Goal: Navigation & Orientation: Find specific page/section

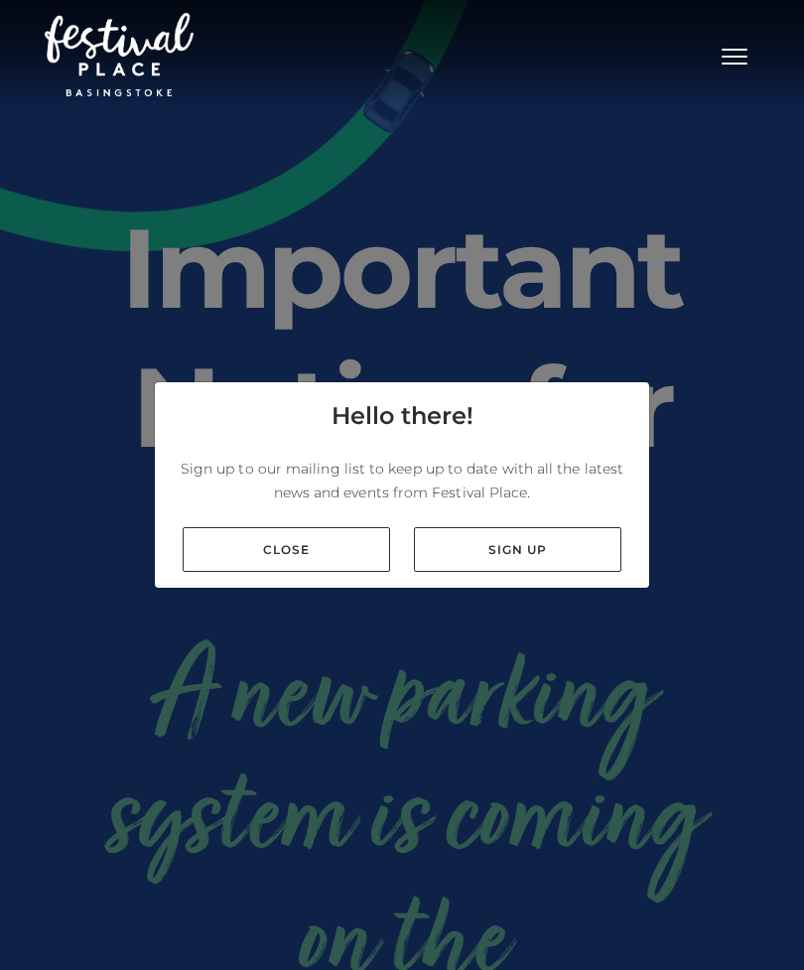
click at [329, 572] on link "Close" at bounding box center [287, 549] width 208 height 45
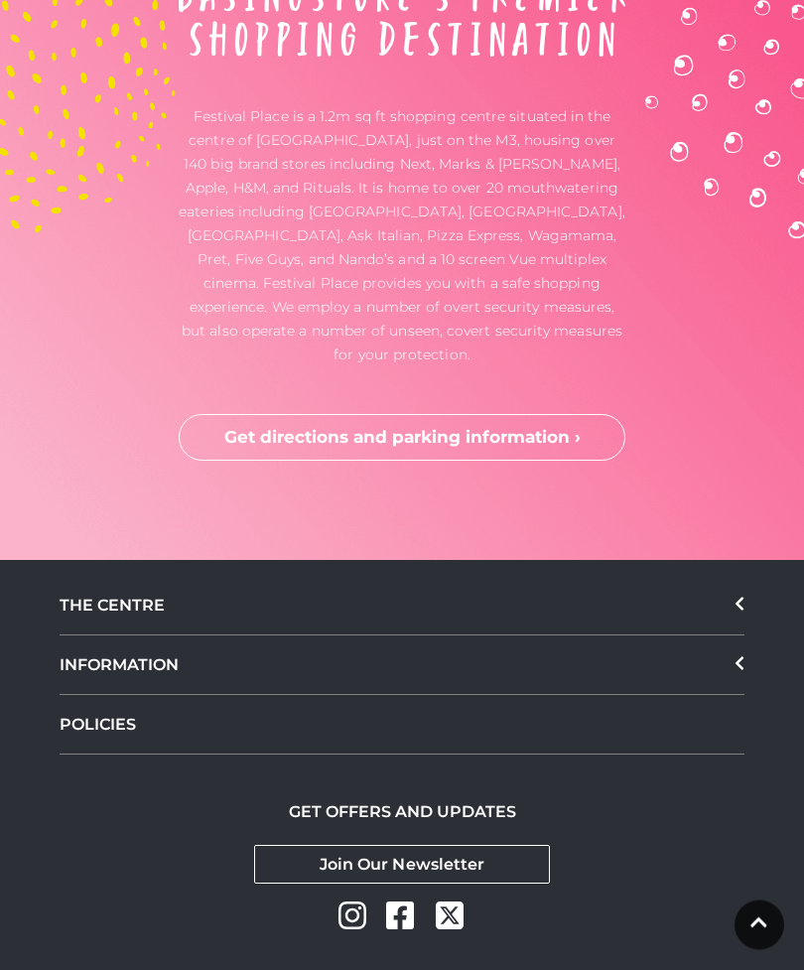
scroll to position [5774, 0]
click at [744, 612] on icon at bounding box center [740, 604] width 10 height 16
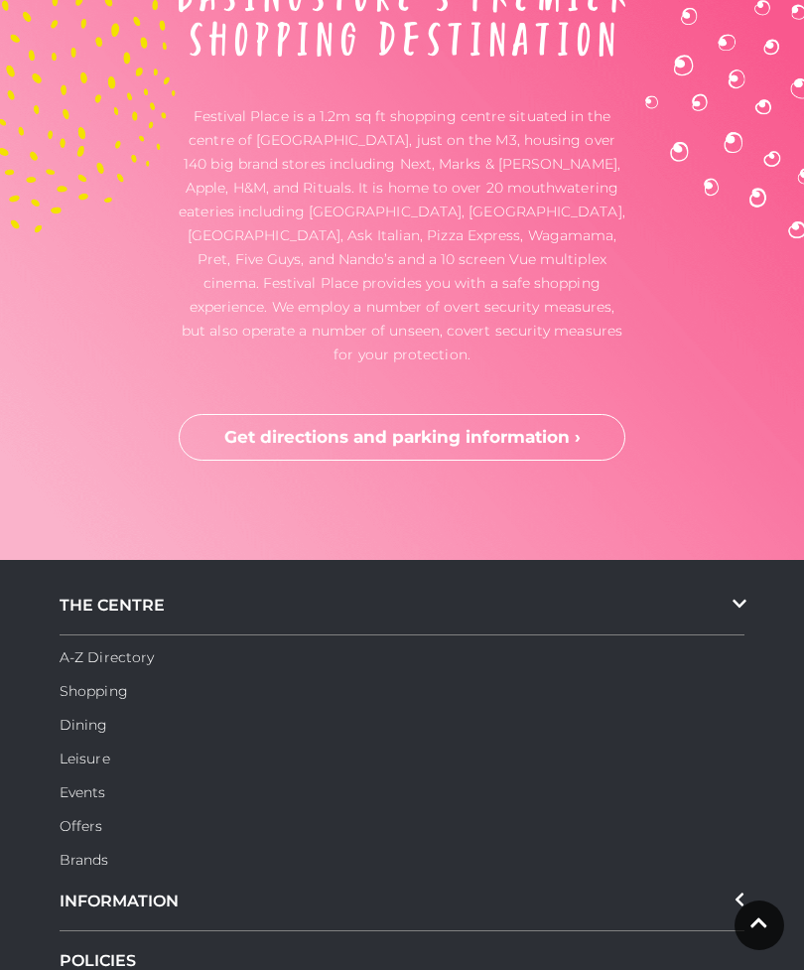
click at [98, 734] on link "Dining" at bounding box center [84, 725] width 49 height 18
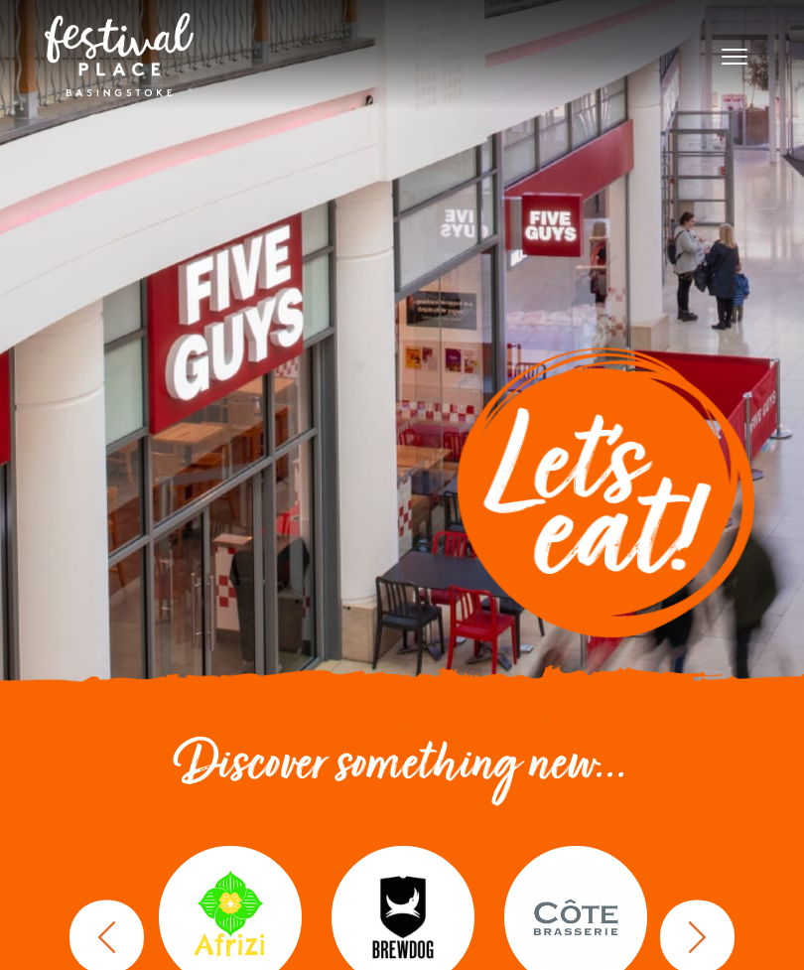
click at [410, 926] on img at bounding box center [403, 917] width 143 height 143
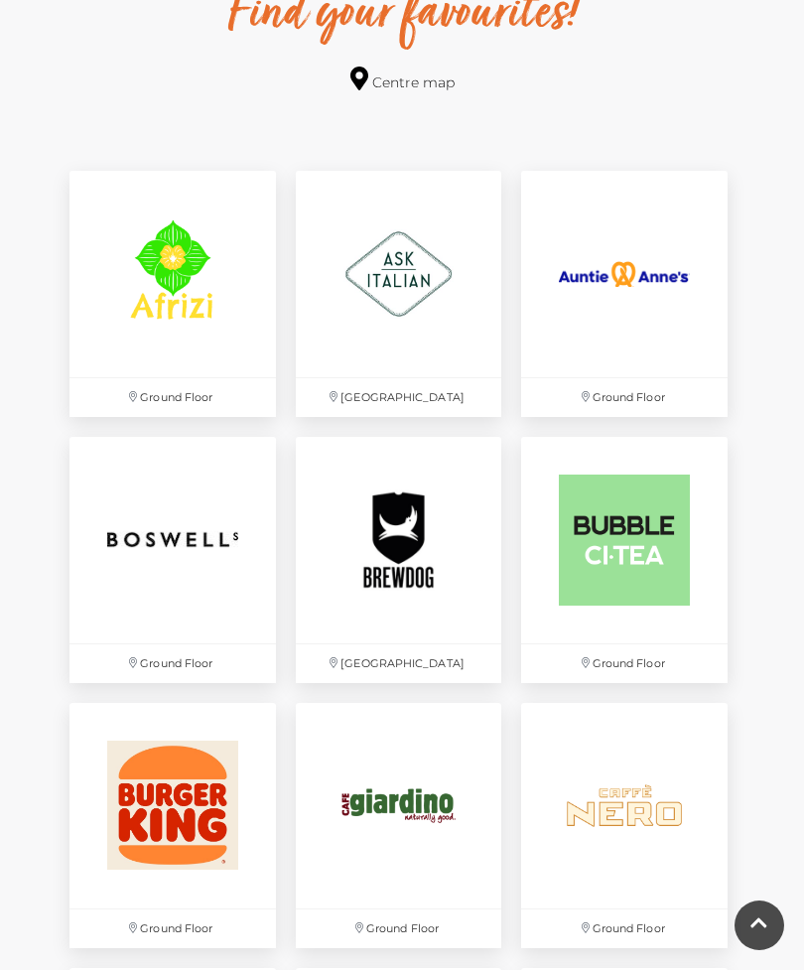
scroll to position [1195, 0]
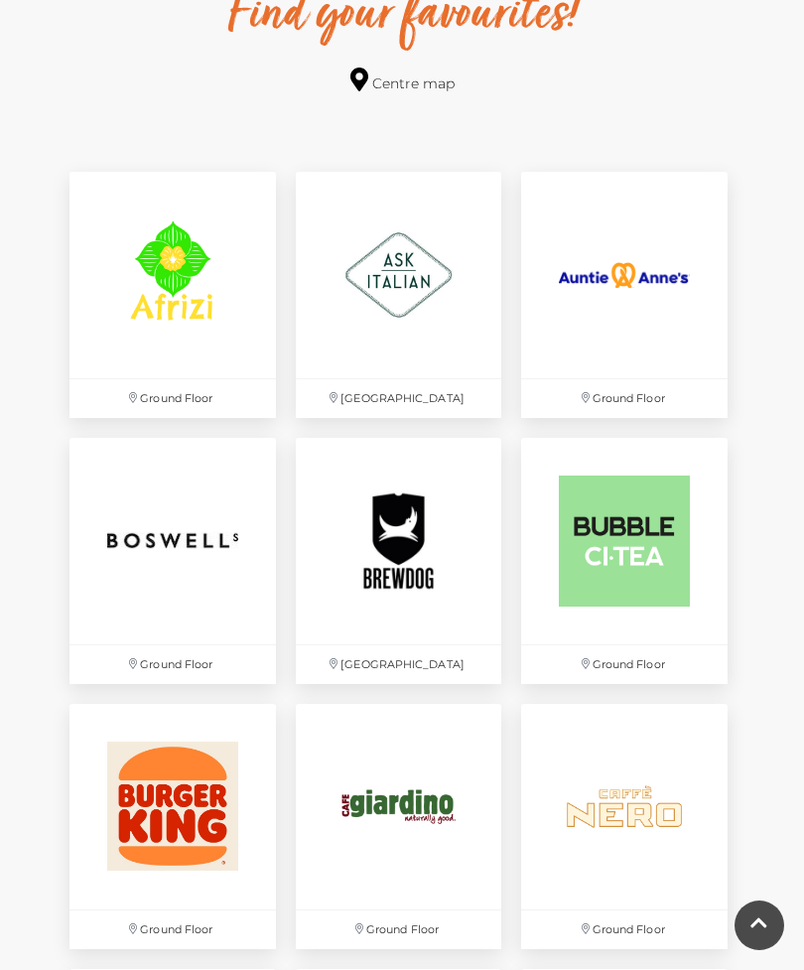
click at [163, 282] on img at bounding box center [173, 275] width 207 height 207
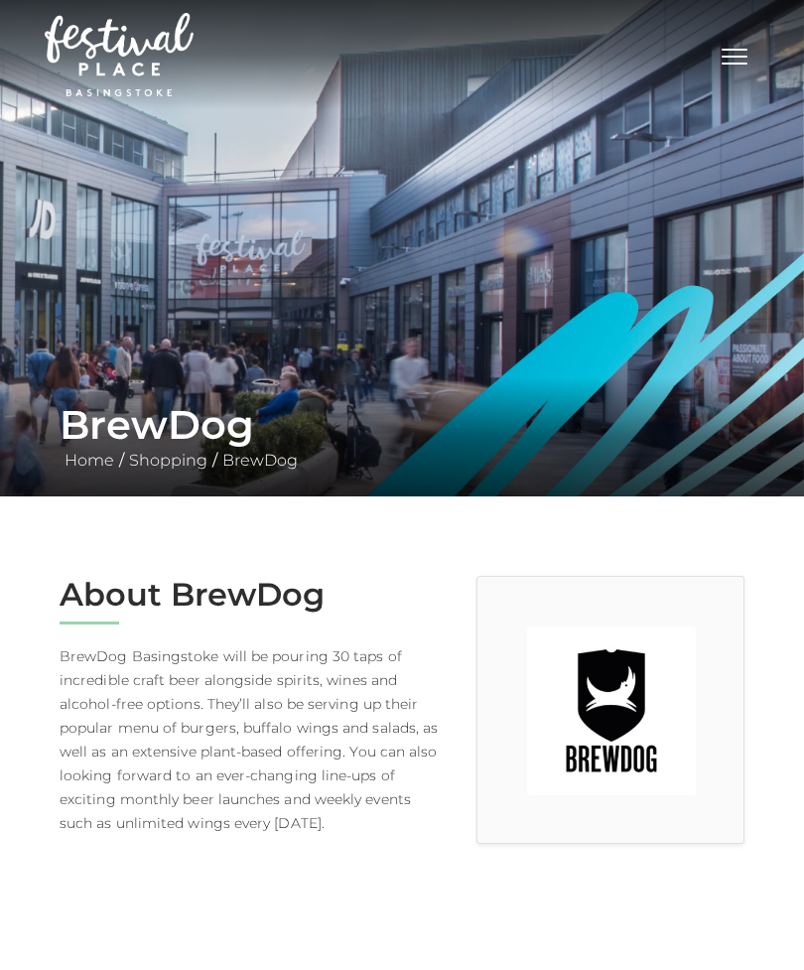
click at [630, 689] on img at bounding box center [611, 711] width 169 height 169
